Goal: Information Seeking & Learning: Learn about a topic

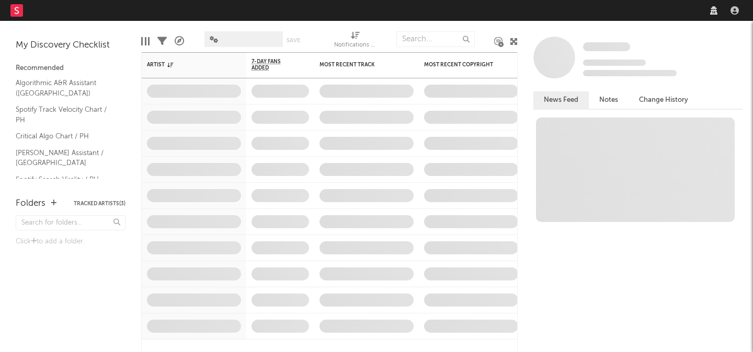
select select "recorded_music"
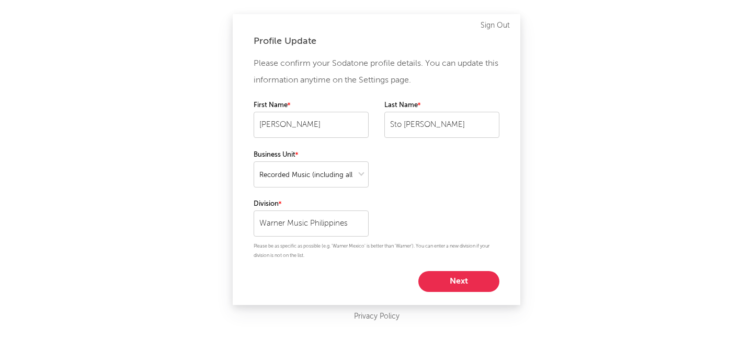
click at [466, 283] on button "Next" at bounding box center [458, 281] width 81 height 21
select select "marketing"
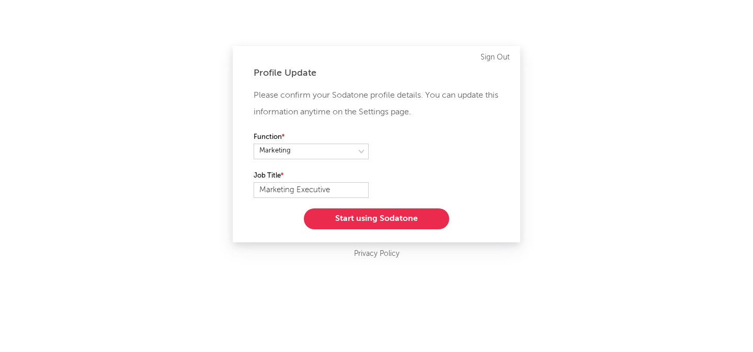
click at [389, 219] on button "Start using Sodatone" at bounding box center [376, 219] width 145 height 21
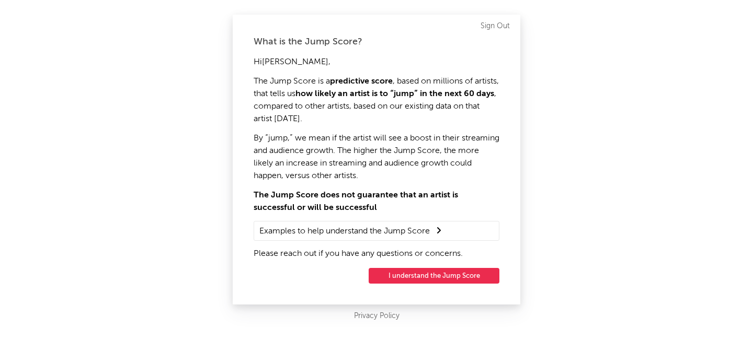
click at [431, 276] on button "I understand the Jump Score" at bounding box center [433, 276] width 131 height 16
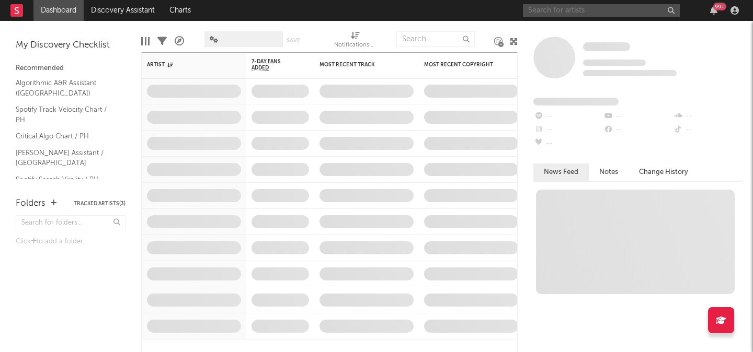
click at [543, 15] on input "text" at bounding box center [601, 10] width 157 height 13
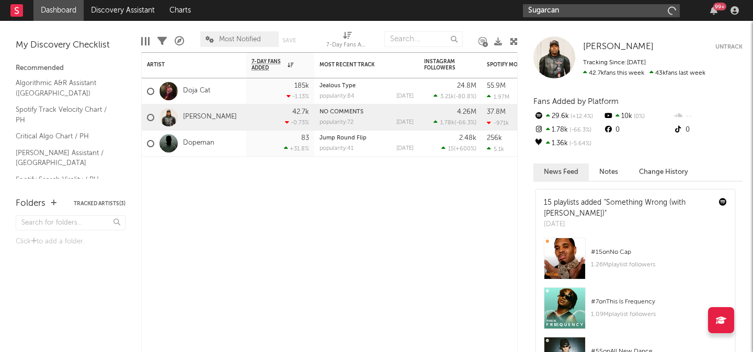
type input "Sugarcane"
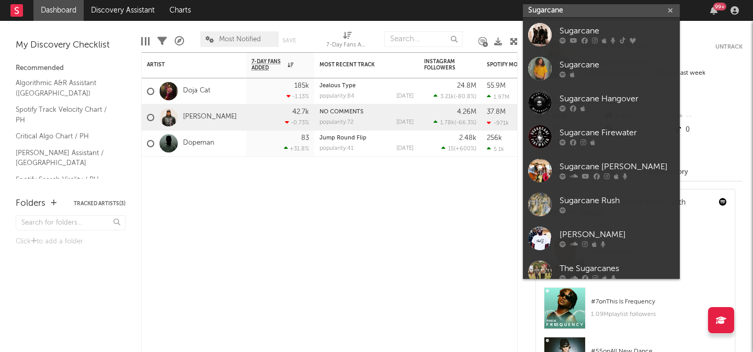
click at [569, 14] on input "Sugarcane" at bounding box center [601, 10] width 157 height 13
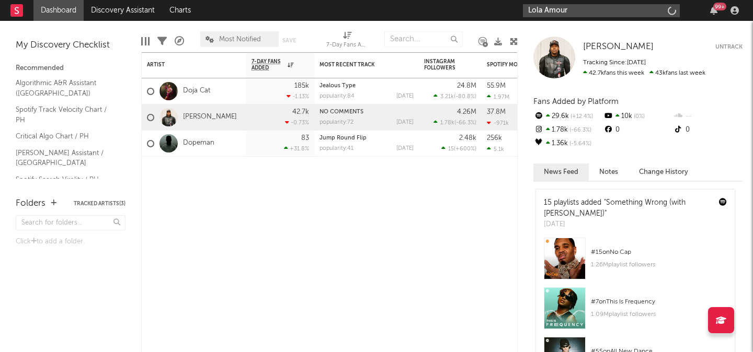
type input "Lola Amour"
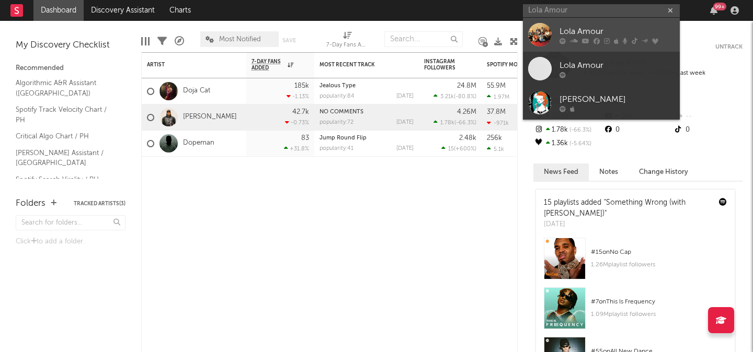
click at [582, 29] on div "Lola Amour" at bounding box center [616, 31] width 115 height 13
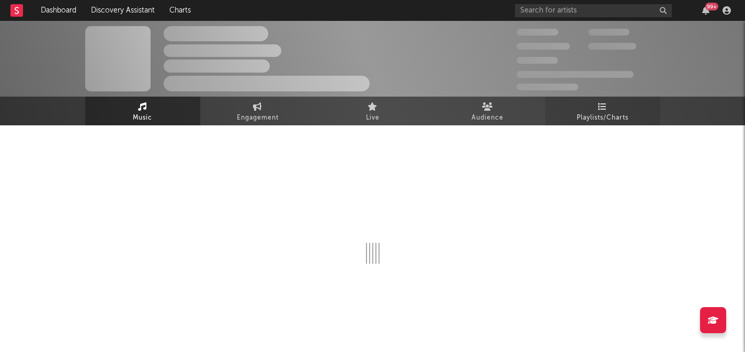
click at [577, 103] on link "Playlists/Charts" at bounding box center [602, 111] width 115 height 29
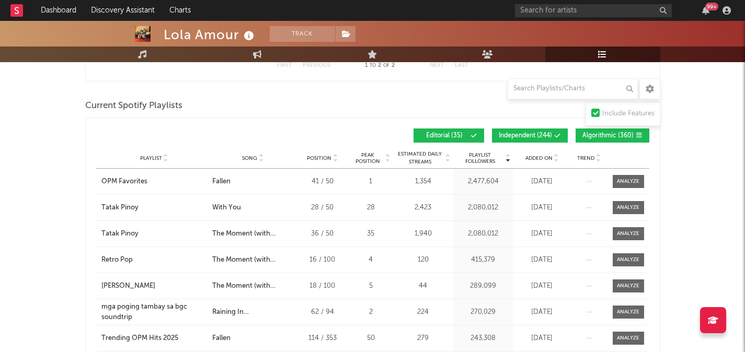
scroll to position [226, 0]
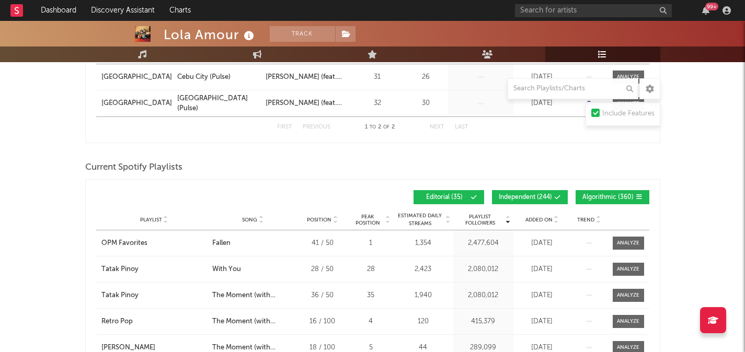
click at [502, 193] on button "Independent ( 244 )" at bounding box center [530, 197] width 76 height 14
click at [585, 195] on span "Algorithmic ( 360 )" at bounding box center [607, 197] width 51 height 6
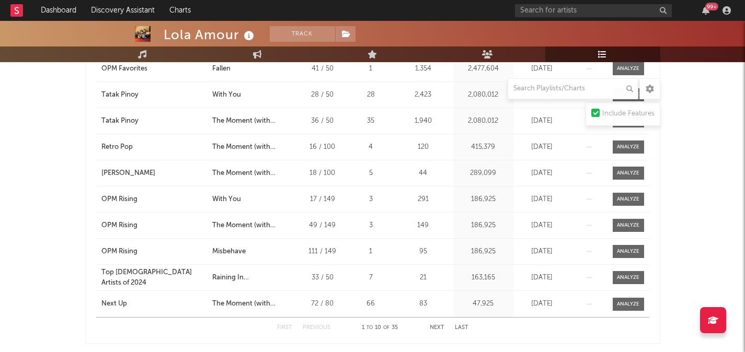
scroll to position [407, 0]
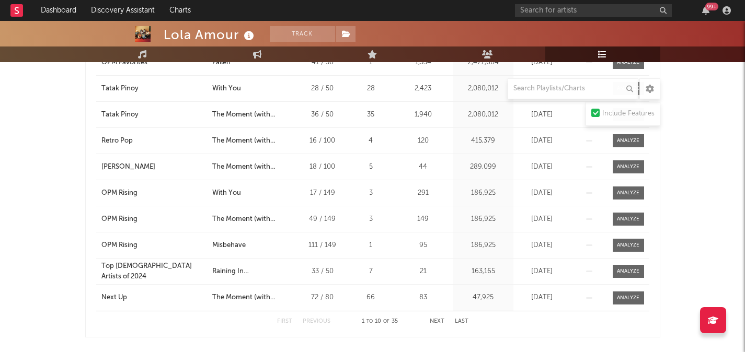
click at [443, 321] on button "Next" at bounding box center [437, 322] width 15 height 6
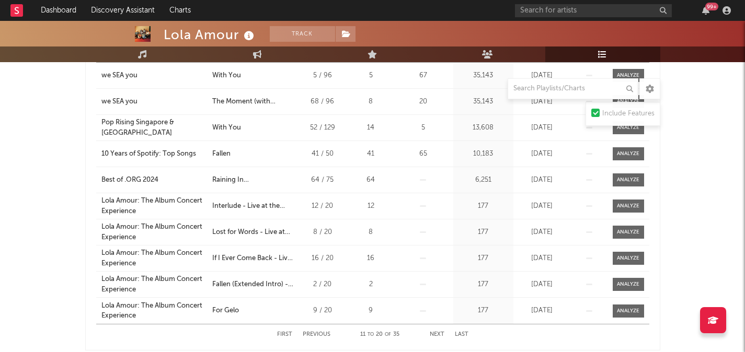
scroll to position [419, 0]
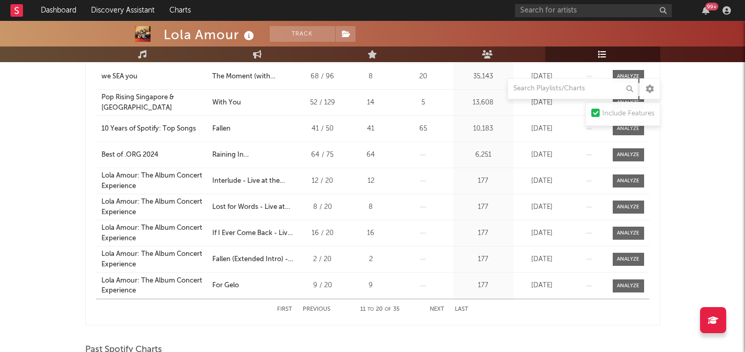
click at [437, 310] on button "Next" at bounding box center [437, 310] width 15 height 6
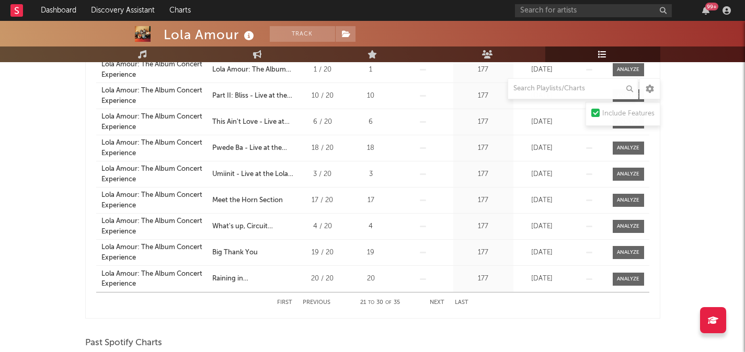
scroll to position [431, 0]
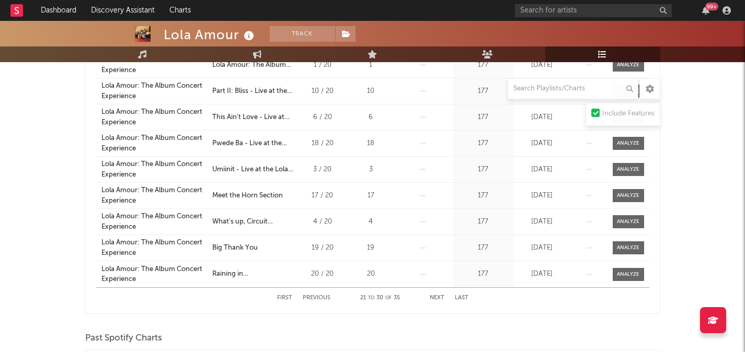
click at [318, 295] on button "Previous" at bounding box center [317, 298] width 28 height 6
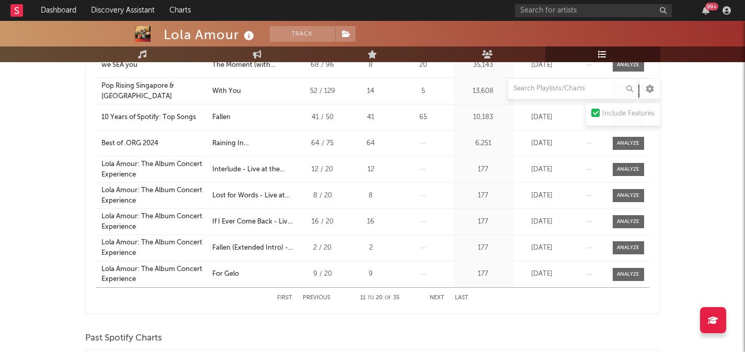
click at [319, 296] on button "Previous" at bounding box center [317, 298] width 28 height 6
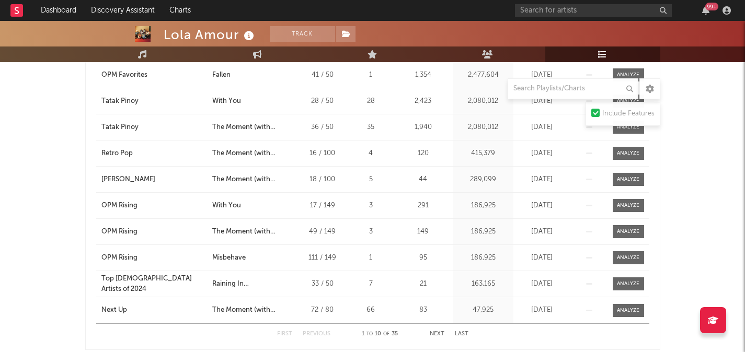
scroll to position [396, 0]
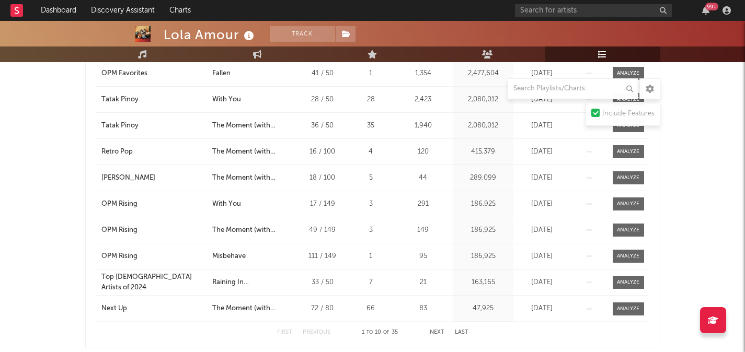
click at [434, 333] on button "Next" at bounding box center [437, 333] width 15 height 6
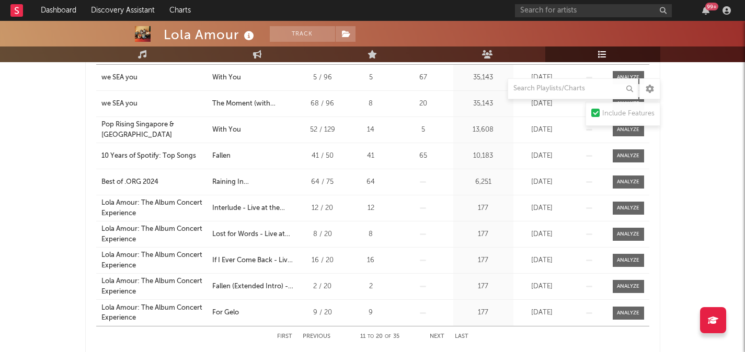
scroll to position [392, 0]
click at [320, 337] on button "Previous" at bounding box center [317, 337] width 28 height 6
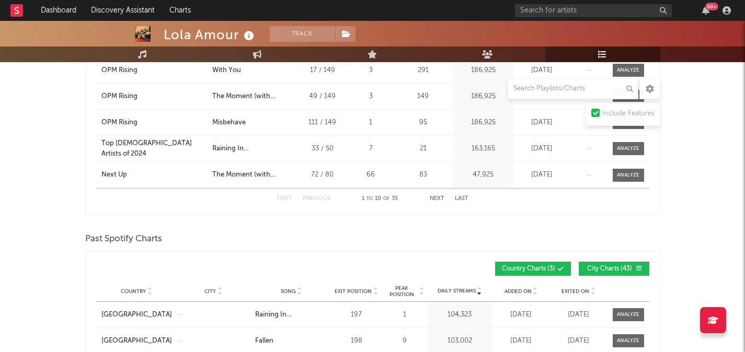
scroll to position [530, 0]
click at [441, 196] on button "Next" at bounding box center [437, 198] width 15 height 6
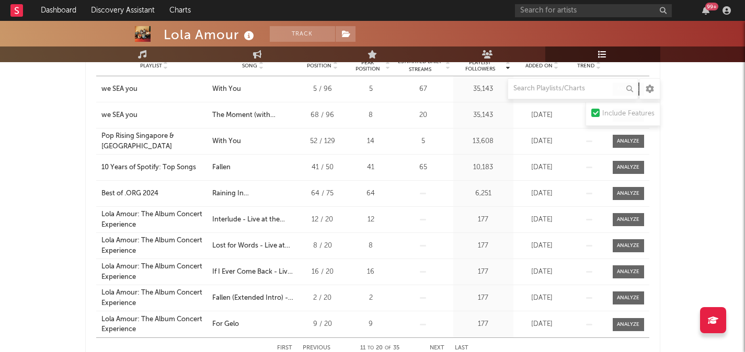
scroll to position [456, 0]
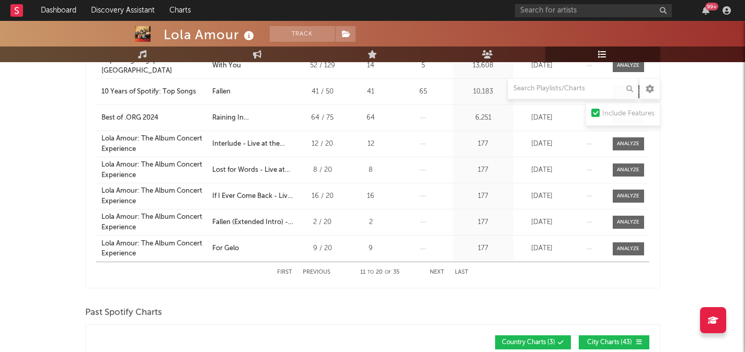
click at [440, 274] on button "Next" at bounding box center [437, 273] width 15 height 6
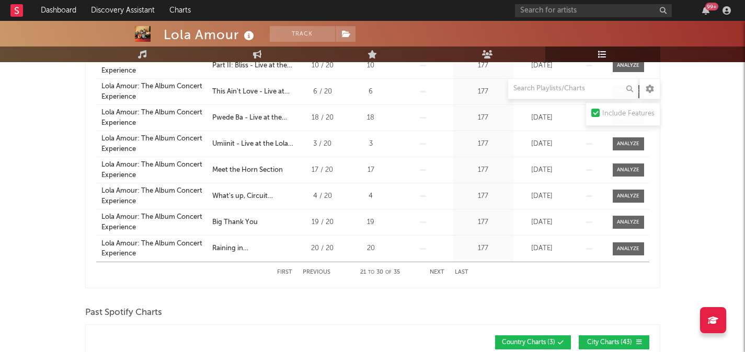
click at [440, 274] on button "Next" at bounding box center [437, 273] width 15 height 6
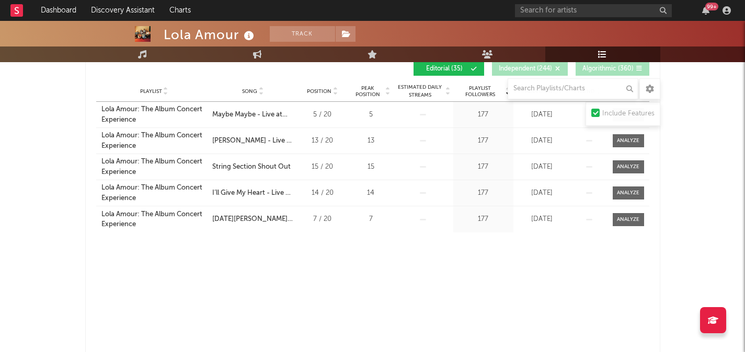
scroll to position [357, 0]
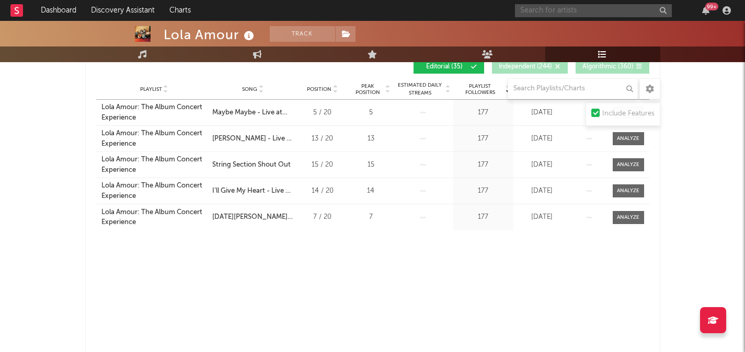
click at [531, 10] on input "text" at bounding box center [593, 10] width 157 height 13
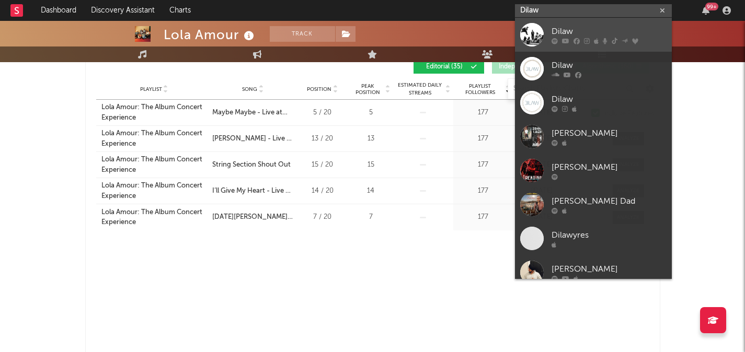
type input "Dilaw"
click at [570, 31] on div "Dilaw" at bounding box center [608, 31] width 115 height 13
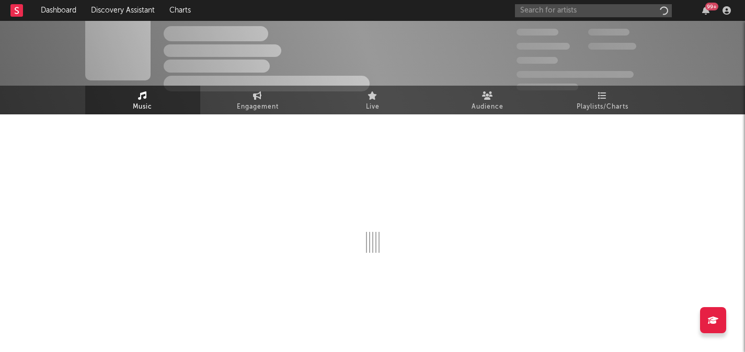
scroll to position [11, 0]
select select "6m"
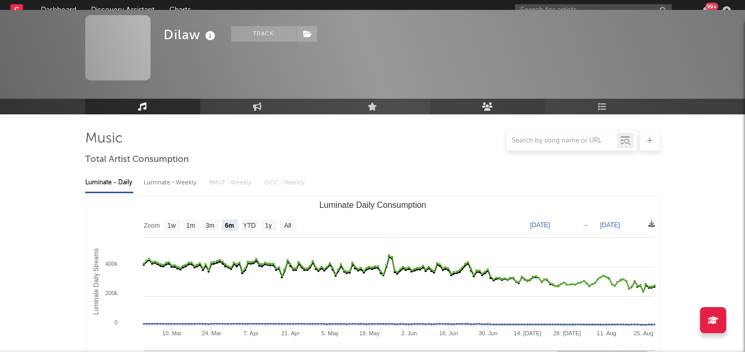
scroll to position [357, 0]
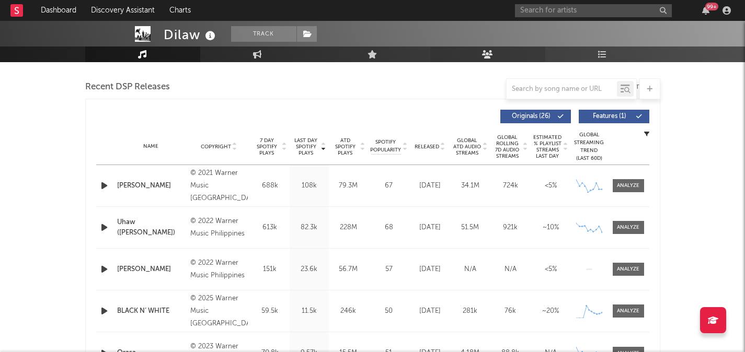
select select "6m"
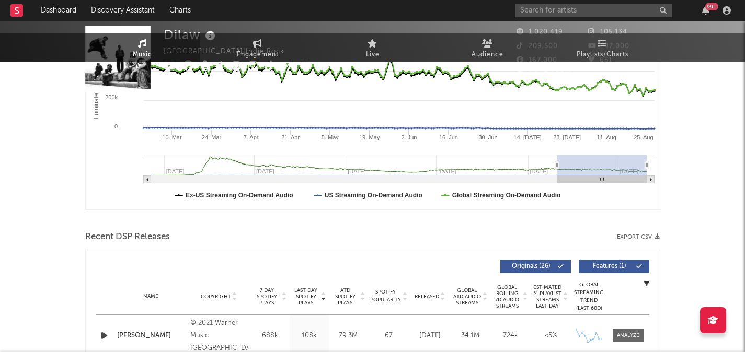
scroll to position [0, 0]
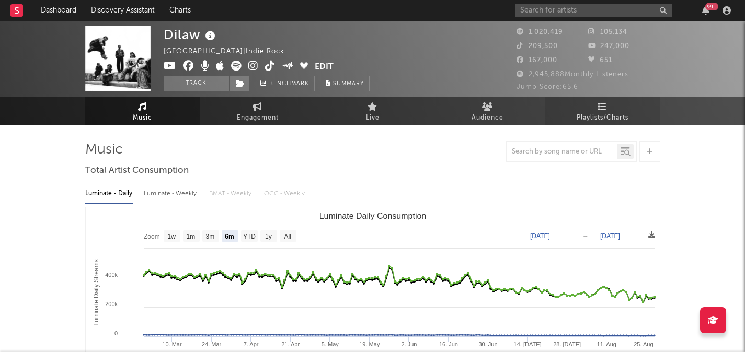
click at [590, 121] on span "Playlists/Charts" at bounding box center [602, 118] width 52 height 13
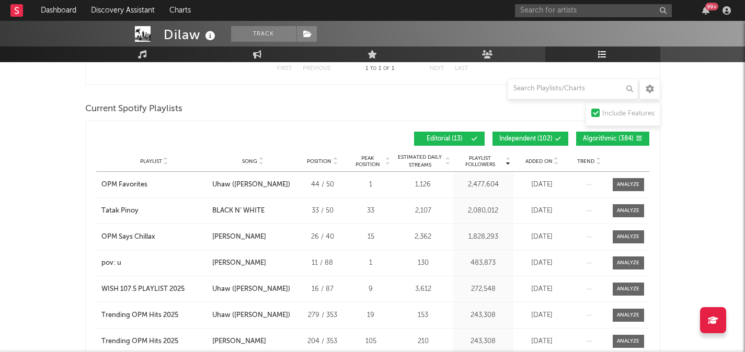
scroll to position [249, 0]
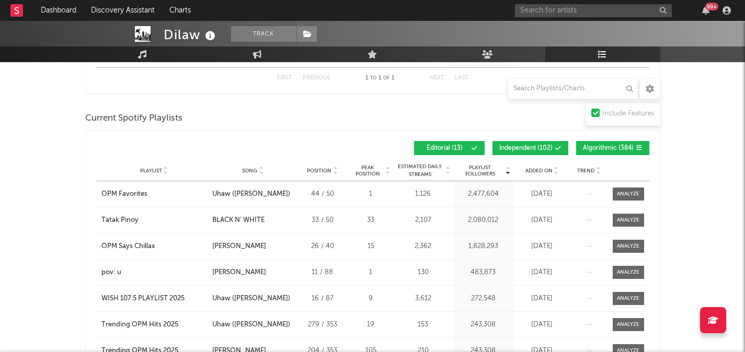
click at [532, 151] on span "Independent ( 102 )" at bounding box center [525, 148] width 53 height 6
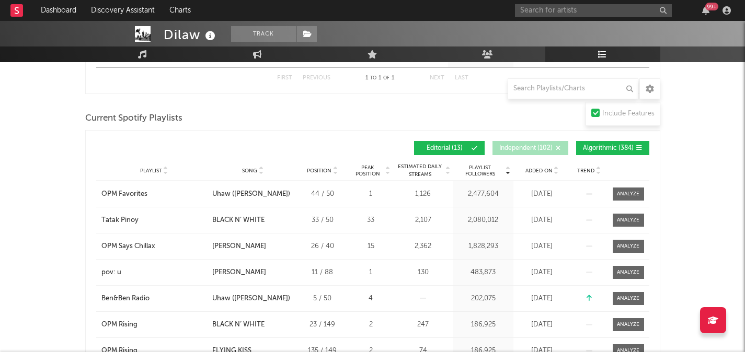
click at [609, 149] on span "Algorithmic ( 384 )" at bounding box center [608, 148] width 51 height 6
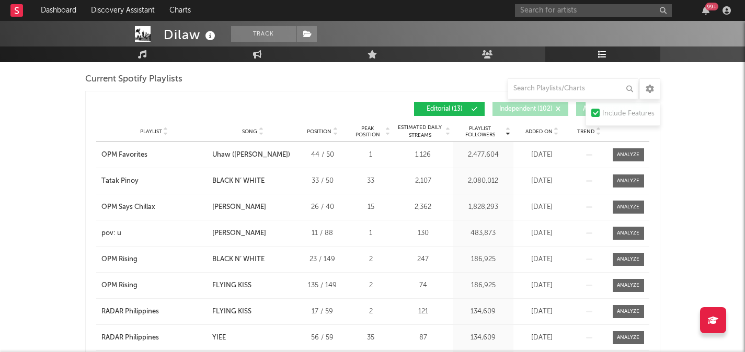
scroll to position [289, 0]
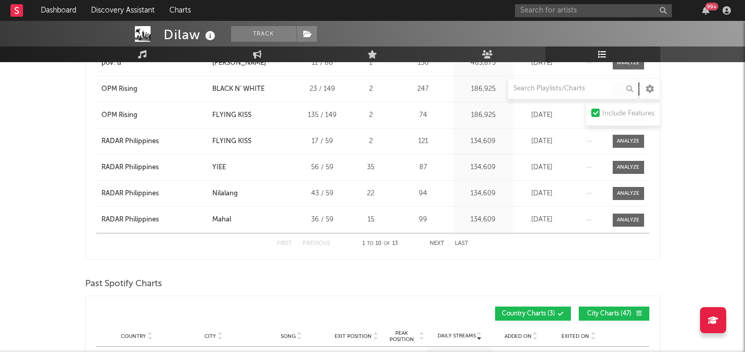
click at [434, 245] on button "Next" at bounding box center [437, 244] width 15 height 6
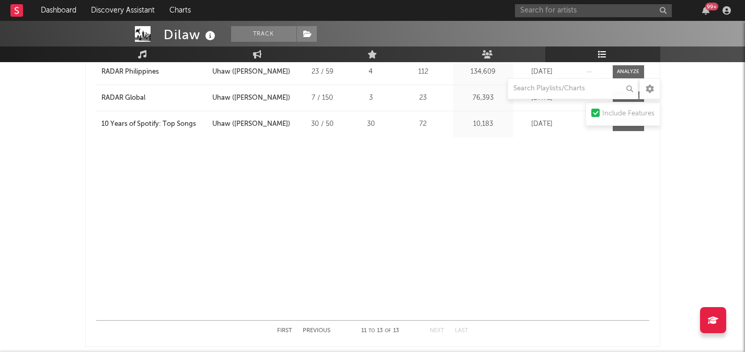
scroll to position [372, 0]
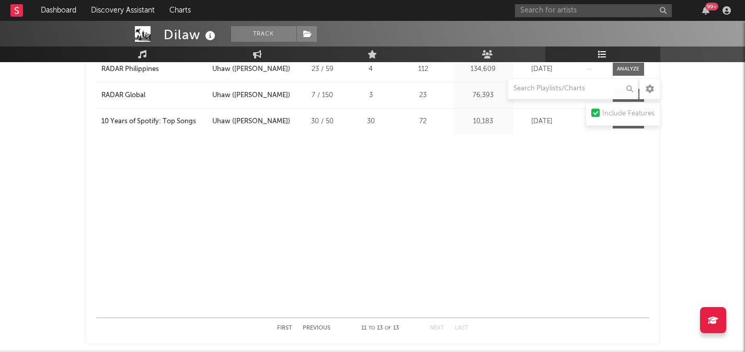
click at [323, 326] on button "Previous" at bounding box center [317, 329] width 28 height 6
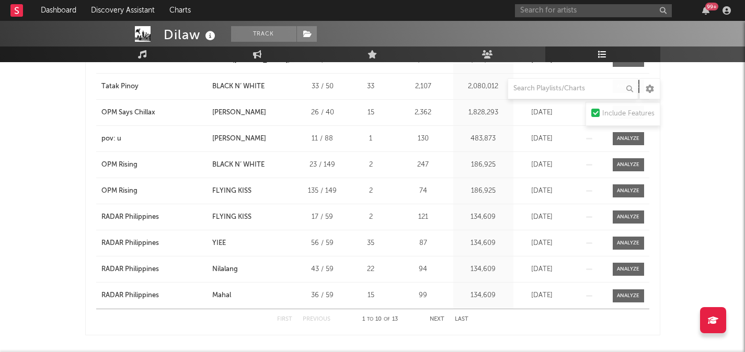
scroll to position [383, 0]
click at [438, 318] on button "Next" at bounding box center [437, 320] width 15 height 6
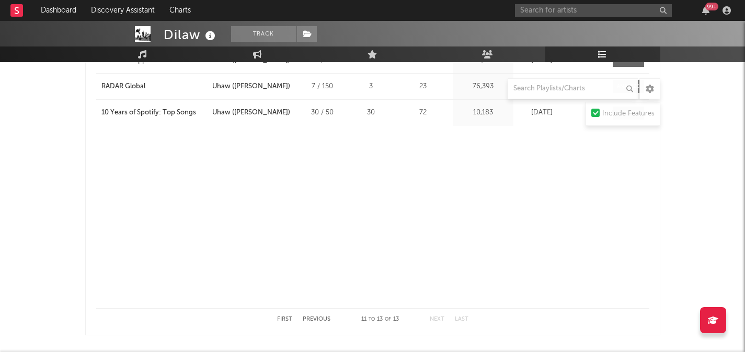
scroll to position [381, 0]
click at [328, 321] on button "Previous" at bounding box center [317, 322] width 28 height 6
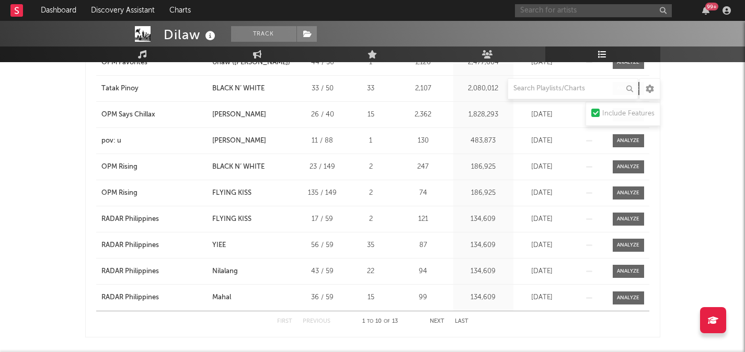
click at [549, 9] on input "text" at bounding box center [593, 10] width 157 height 13
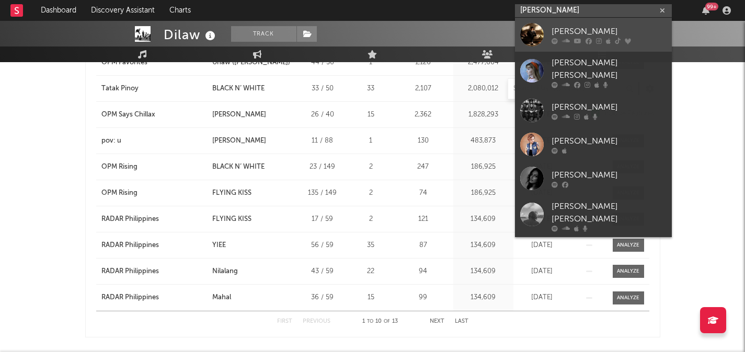
type input "[PERSON_NAME]"
click at [580, 34] on div "[PERSON_NAME]" at bounding box center [608, 31] width 115 height 13
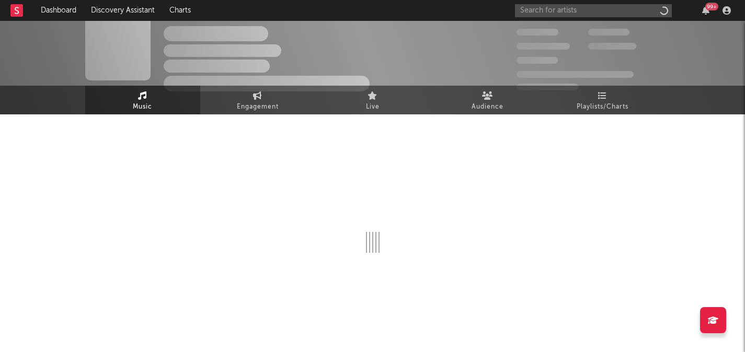
scroll to position [11, 0]
click at [599, 99] on icon at bounding box center [602, 95] width 9 height 8
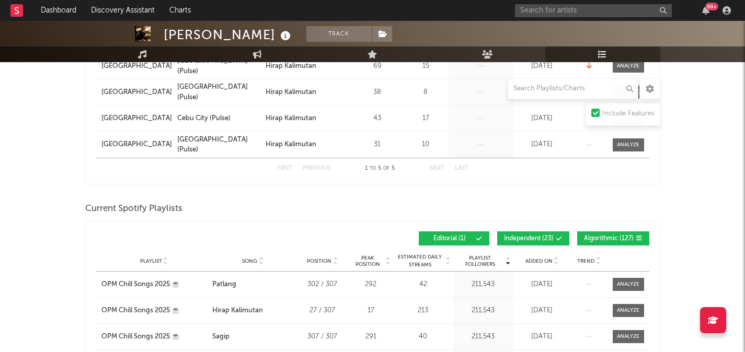
scroll to position [264, 0]
click at [524, 236] on span "Independent ( 23 )" at bounding box center [529, 238] width 50 height 6
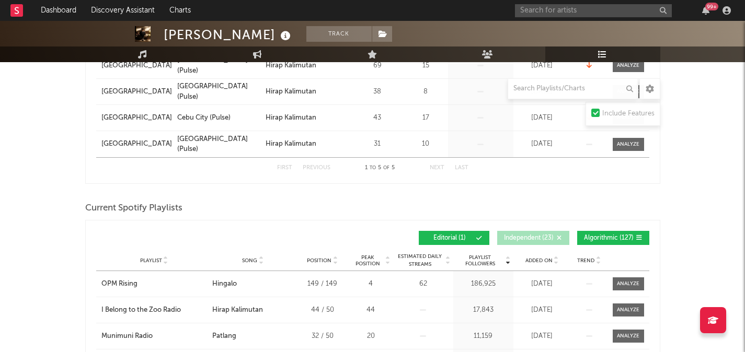
click at [599, 236] on span "Algorithmic ( 127 )" at bounding box center [609, 238] width 50 height 6
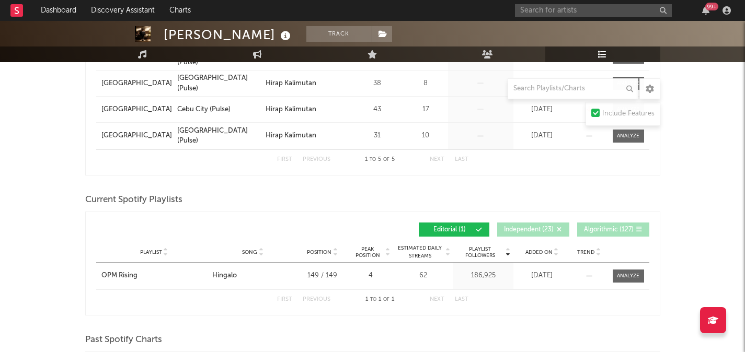
scroll to position [272, 0]
click at [526, 232] on span "Independent ( 23 )" at bounding box center [529, 230] width 50 height 6
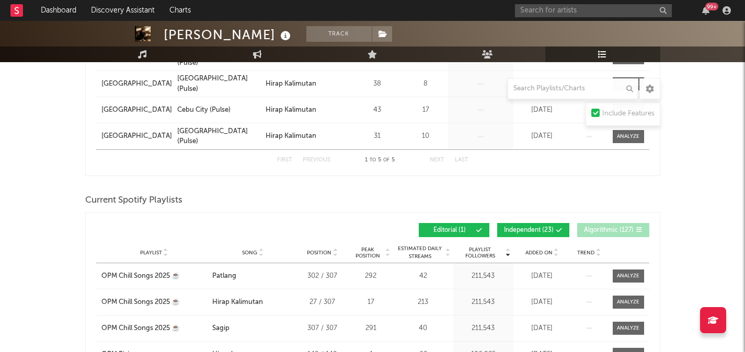
click at [594, 230] on span "Algorithmic ( 127 )" at bounding box center [609, 230] width 50 height 6
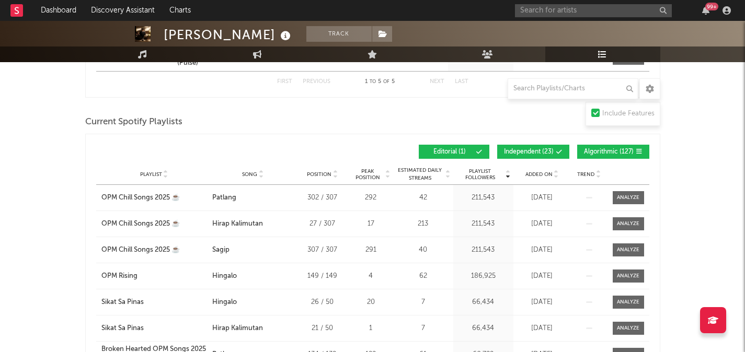
scroll to position [309, 0]
